Goal: Task Accomplishment & Management: Manage account settings

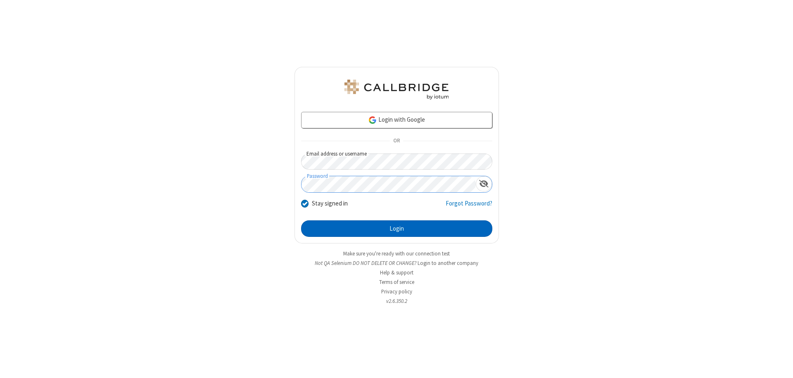
click at [397, 229] on button "Login" at bounding box center [396, 229] width 191 height 17
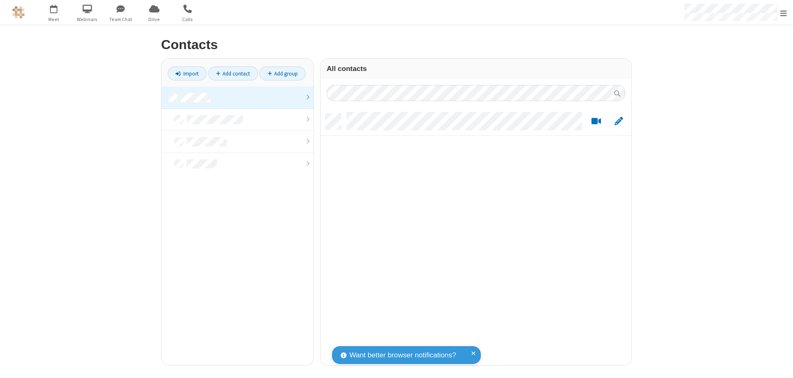
scroll to position [252, 305]
click at [238, 98] on link at bounding box center [238, 98] width 152 height 22
click at [233, 74] on link "Add contact" at bounding box center [233, 74] width 50 height 14
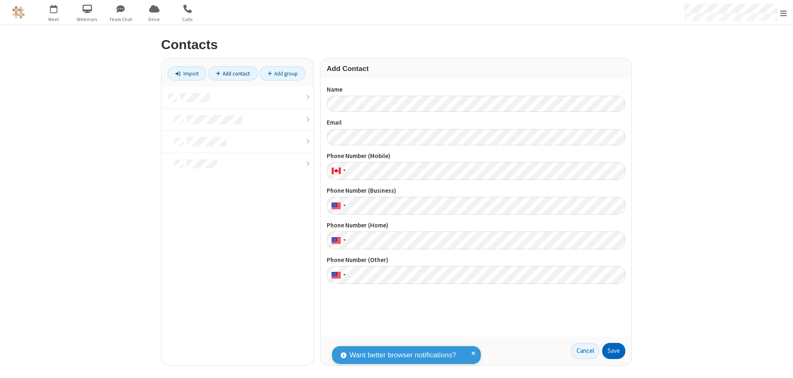
click at [614, 351] on button "Save" at bounding box center [613, 351] width 23 height 17
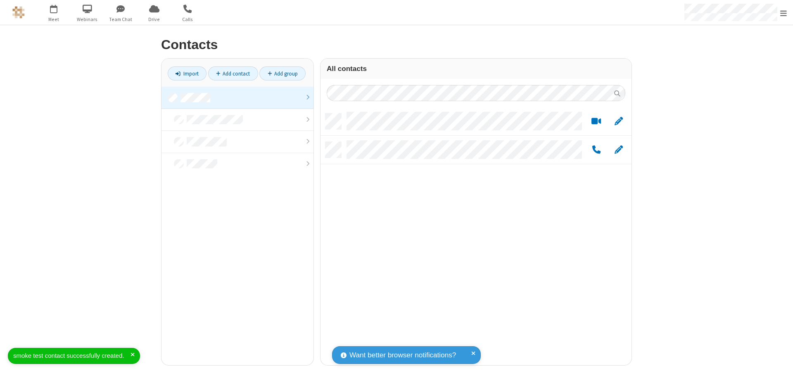
scroll to position [252, 305]
